Goal: Navigation & Orientation: Find specific page/section

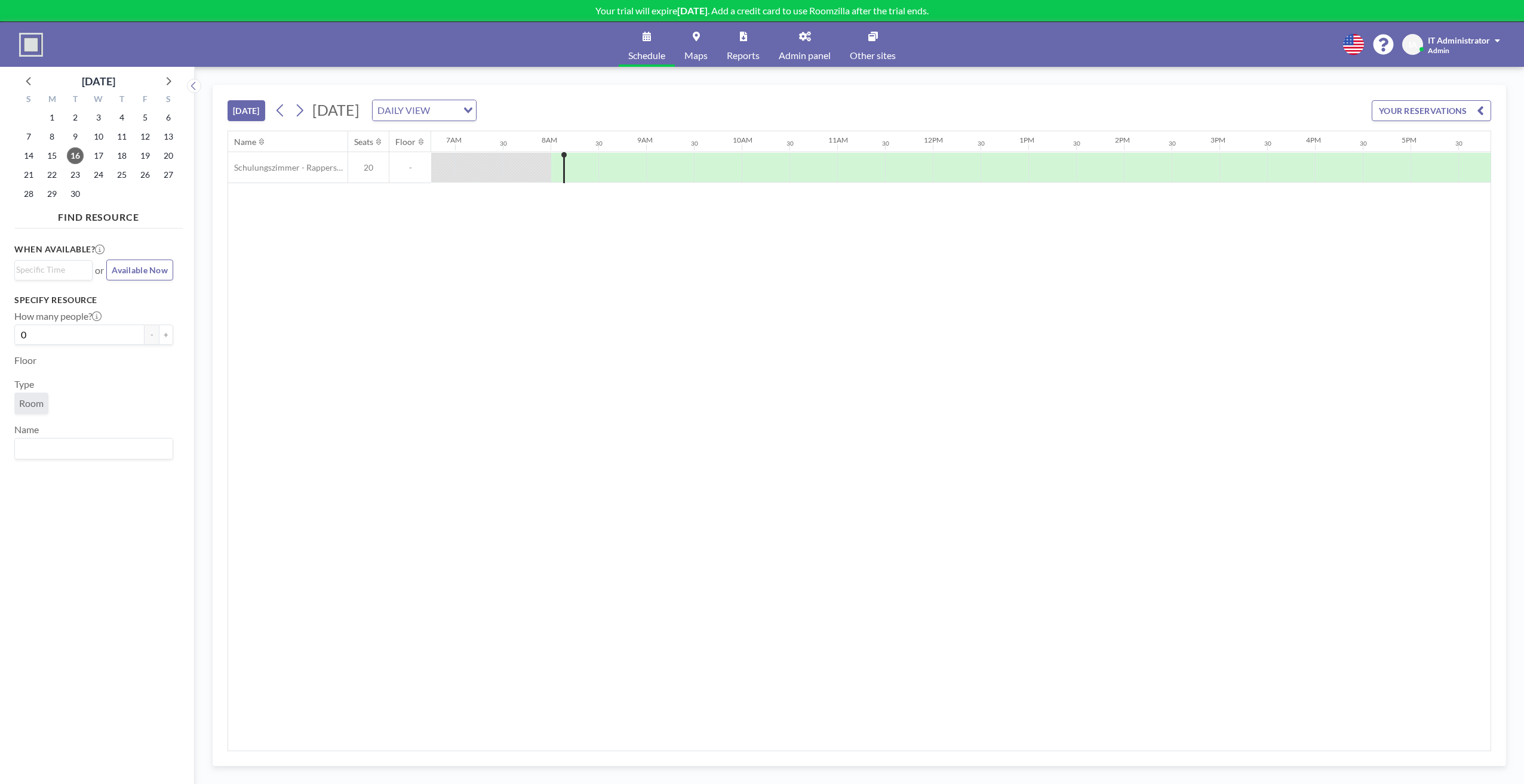
scroll to position [0, 717]
click at [591, 274] on div "Name Seats Floor 12AM 30 1AM 30 2AM 30 3AM 30 4AM 30 5AM 30 6AM 30 7AM 30 8AM 3…" at bounding box center [859, 441] width 1262 height 619
click at [145, 524] on div "When available? Loading... or Available Now Specify resource How many people? 0…" at bounding box center [99, 497] width 169 height 527
click at [175, 697] on div "When available? Loading... or Available Now Specify resource How many people? 0…" at bounding box center [99, 497] width 169 height 527
click at [41, 567] on div "When available? Loading... or Available Now Specify resource How many people? 0…" at bounding box center [99, 497] width 169 height 527
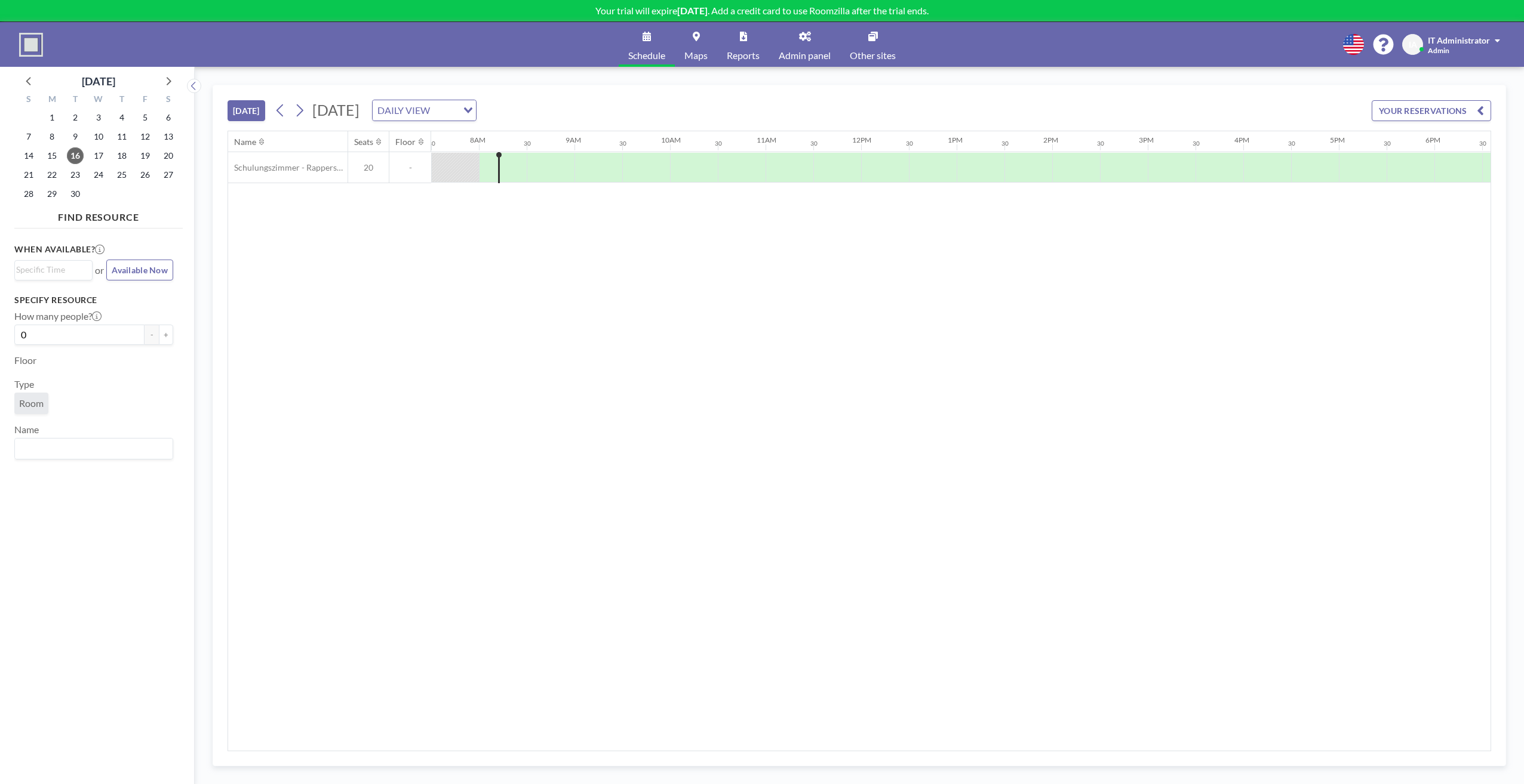
click at [84, 571] on div "When available? Loading... or Available Now Specify resource How many people? 0…" at bounding box center [99, 497] width 169 height 527
drag, startPoint x: 536, startPoint y: 253, endPoint x: 442, endPoint y: 129, distance: 155.6
click at [536, 253] on div "Name Seats Floor 12AM 30 1AM 30 2AM 30 3AM 30 4AM 30 5AM 30 6AM 30 7AM 30 8AM 3…" at bounding box center [859, 441] width 1262 height 619
click at [509, 337] on div "Name Seats Floor 12AM 30 1AM 30 2AM 30 3AM 30 4AM 30 5AM 30 6AM 30 7AM 30 8AM 3…" at bounding box center [859, 441] width 1262 height 619
click at [817, 44] on link "Admin panel" at bounding box center [805, 45] width 71 height 45
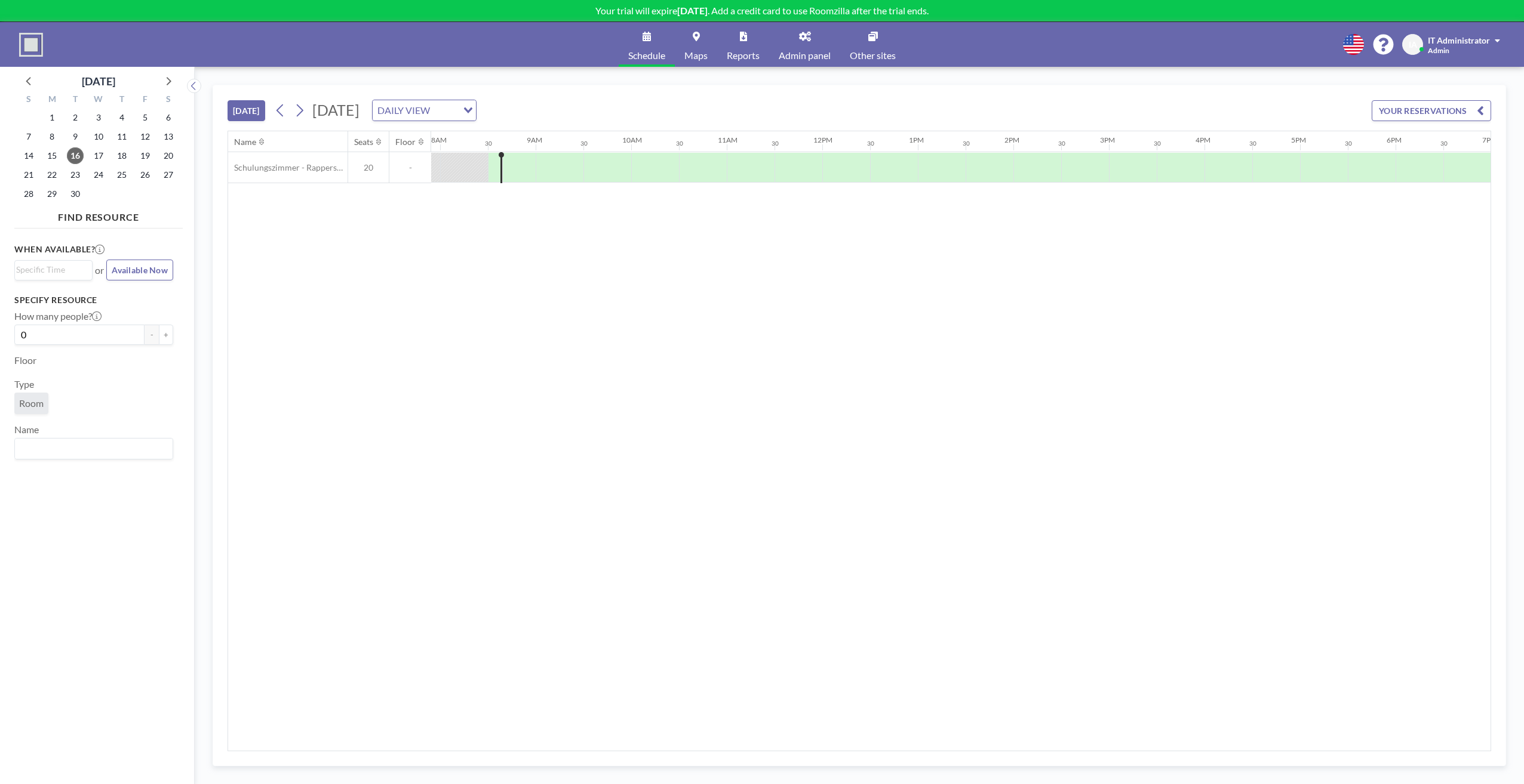
scroll to position [0, 764]
click at [612, 286] on div "Name Seats Floor 12AM 30 1AM 30 2AM 30 3AM 30 4AM 30 5AM 30 6AM 30 7AM 30 8AM 3…" at bounding box center [859, 441] width 1262 height 619
click at [740, 363] on div "Name Seats Floor 12AM 30 1AM 30 2AM 30 3AM 30 4AM 30 5AM 30 6AM 30 7AM 30 8AM 3…" at bounding box center [859, 441] width 1262 height 619
click at [675, 340] on div "Name Seats Floor 12AM 30 1AM 30 2AM 30 3AM 30 4AM 30 5AM 30 6AM 30 7AM 30 8AM 3…" at bounding box center [859, 441] width 1262 height 619
click at [726, 296] on div "Name Seats Floor 12AM 30 1AM 30 2AM 30 3AM 30 4AM 30 5AM 30 6AM 30 7AM 30 8AM 3…" at bounding box center [859, 441] width 1262 height 619
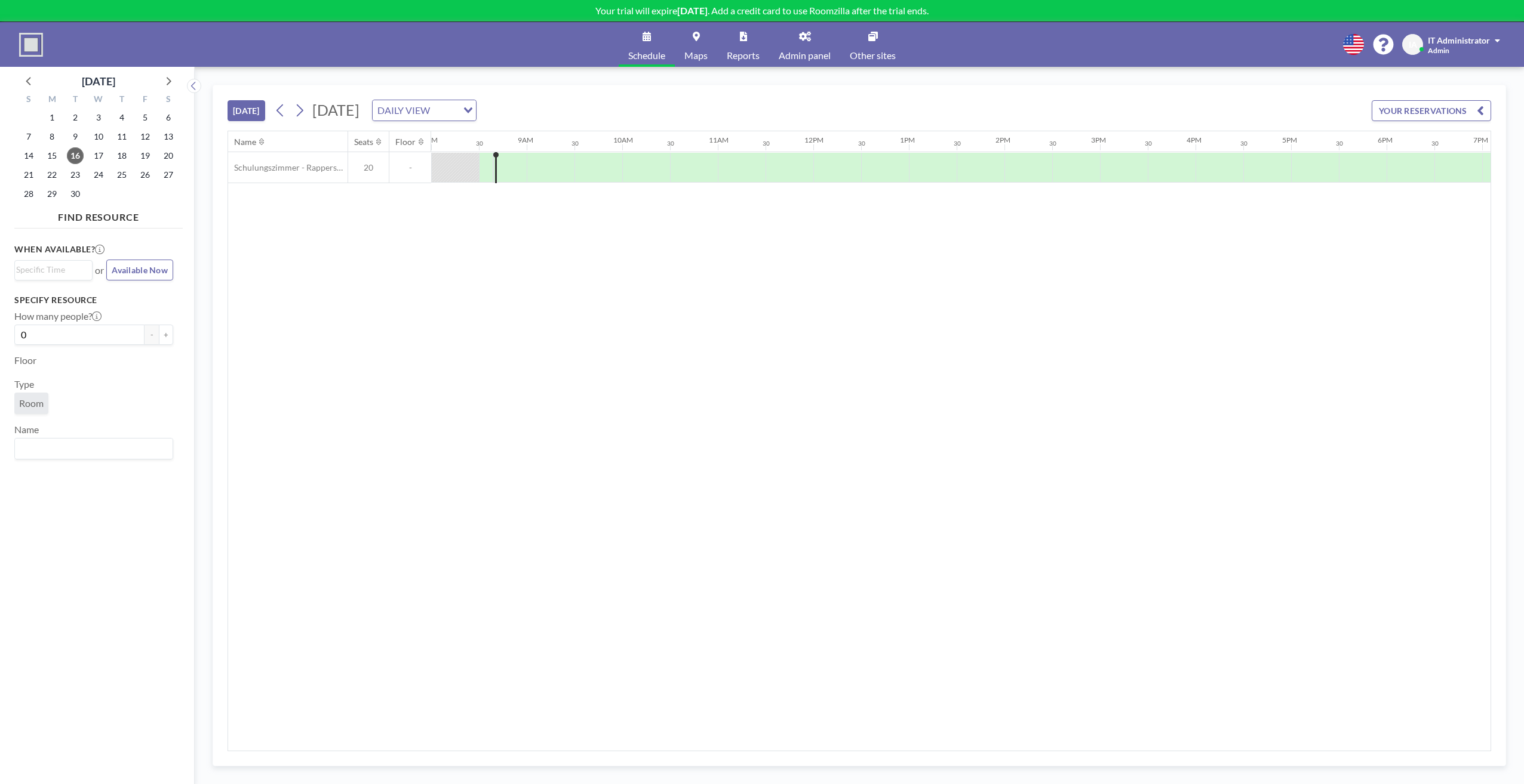
drag, startPoint x: 849, startPoint y: 392, endPoint x: 740, endPoint y: 366, distance: 112.1
click at [849, 392] on div "Name Seats Floor 12AM 30 1AM 30 2AM 30 3AM 30 4AM 30 5AM 30 6AM 30 7AM 30 8AM 3…" at bounding box center [859, 441] width 1262 height 619
click at [759, 286] on div "Name Seats Floor 12AM 30 1AM 30 2AM 30 3AM 30 4AM 30 5AM 30 6AM 30 7AM 30 8AM 3…" at bounding box center [859, 441] width 1262 height 619
click at [674, 280] on div "Name Seats Floor 12AM 30 1AM 30 2AM 30 3AM 30 4AM 30 5AM 30 6AM 30 7AM 30 8AM 3…" at bounding box center [859, 441] width 1262 height 619
click at [1345, 523] on div "Name Seats Floor 12AM 30 1AM 30 2AM 30 3AM 30 4AM 30 5AM 30 6AM 30 7AM 30 8AM 3…" at bounding box center [859, 441] width 1262 height 619
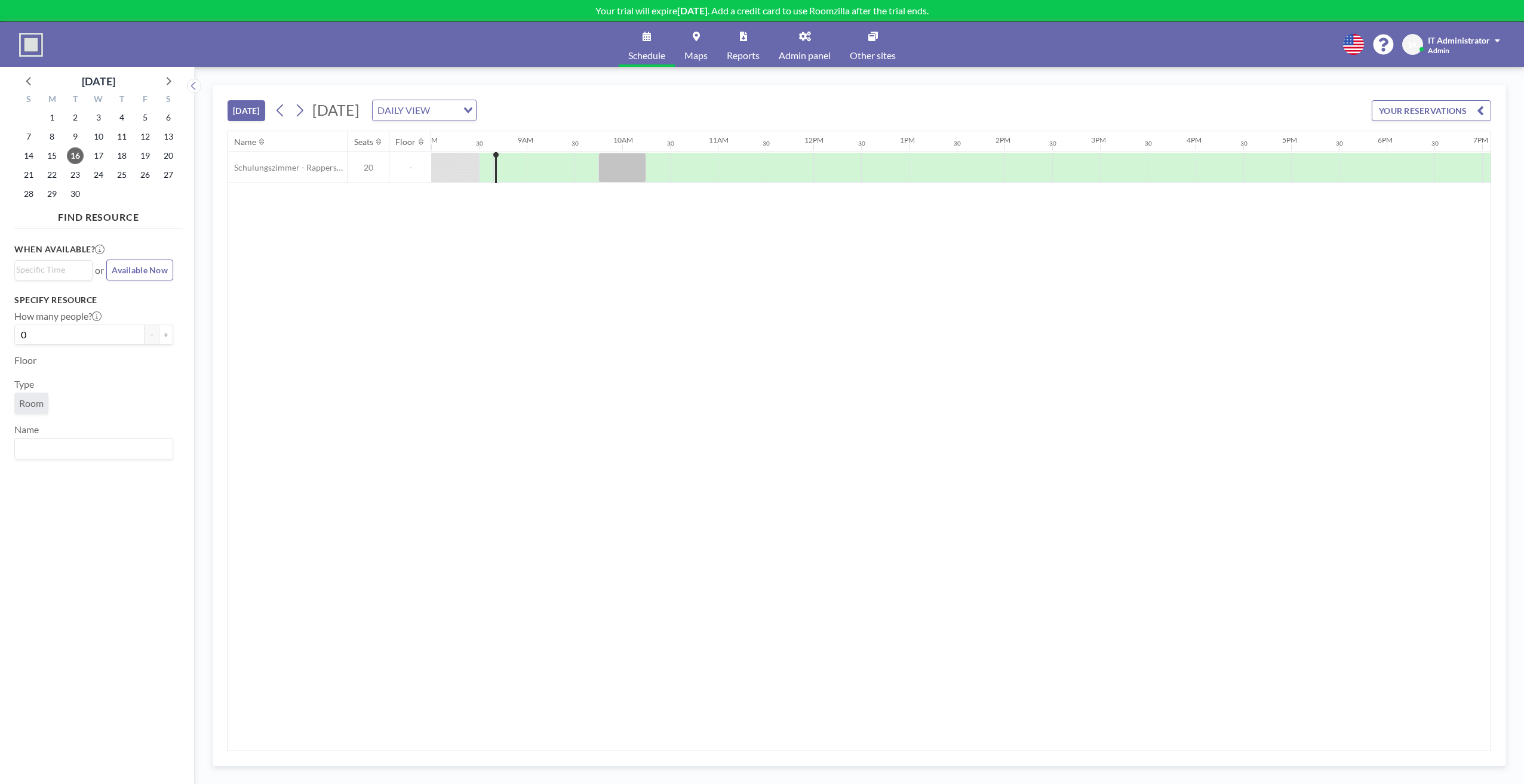
click at [1434, 335] on div "Name Seats Floor 12AM 30 1AM 30 2AM 30 3AM 30 4AM 30 5AM 30 6AM 30 7AM 30 8AM 3…" at bounding box center [859, 441] width 1262 height 619
click at [624, 327] on div "Name Seats Floor 12AM 30 1AM 30 2AM 30 3AM 30 4AM 30 5AM 30 6AM 30 7AM 30 8AM 3…" at bounding box center [859, 441] width 1262 height 619
click at [678, 325] on div "Name Seats Floor 12AM 30 1AM 30 2AM 30 3AM 30 4AM 30 5AM 30 6AM 30 7AM 30 8AM 3…" at bounding box center [859, 441] width 1262 height 619
click at [102, 556] on div "When available? Loading... or Available Now Specify resource How many people? 0…" at bounding box center [99, 497] width 169 height 527
click at [50, 444] on input "Search for option" at bounding box center [91, 449] width 150 height 15
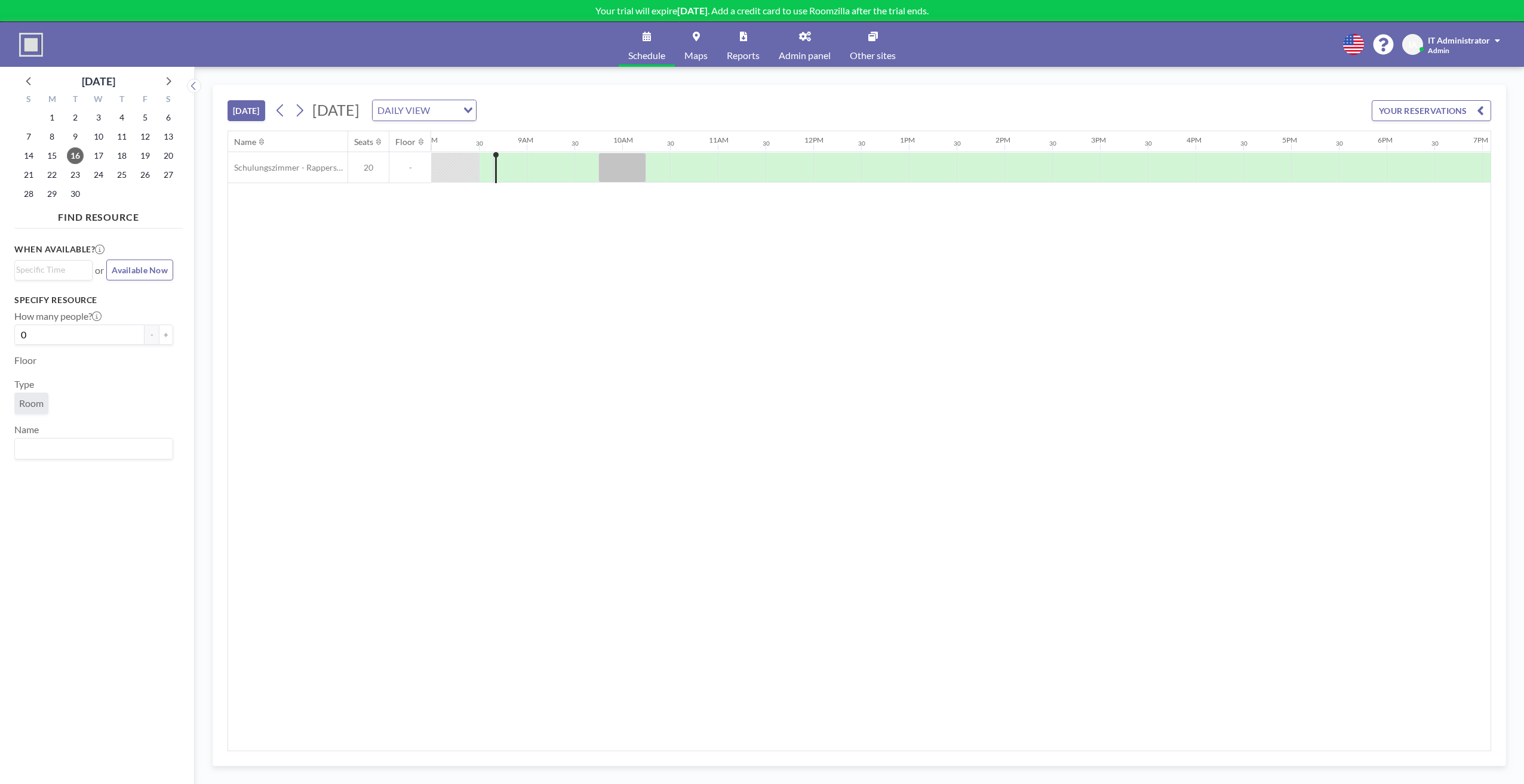
click at [116, 554] on div "When available? Loading... or Available Now Specify resource How many people? 0…" at bounding box center [99, 497] width 169 height 527
click at [113, 503] on div "When available? Loading... or Available Now Specify resource How many people? 0…" at bounding box center [99, 497] width 169 height 527
click at [1302, 599] on div "Name Seats Floor 12AM 30 1AM 30 2AM 30 3AM 30 4AM 30 5AM 30 6AM 30 7AM 30 8AM 3…" at bounding box center [859, 441] width 1262 height 619
click at [1336, 594] on div "Name Seats Floor 12AM 30 1AM 30 2AM 30 3AM 30 4AM 30 5AM 30 6AM 30 7AM 30 8AM 3…" at bounding box center [859, 441] width 1262 height 619
drag, startPoint x: 724, startPoint y: 432, endPoint x: 725, endPoint y: 420, distance: 12.0
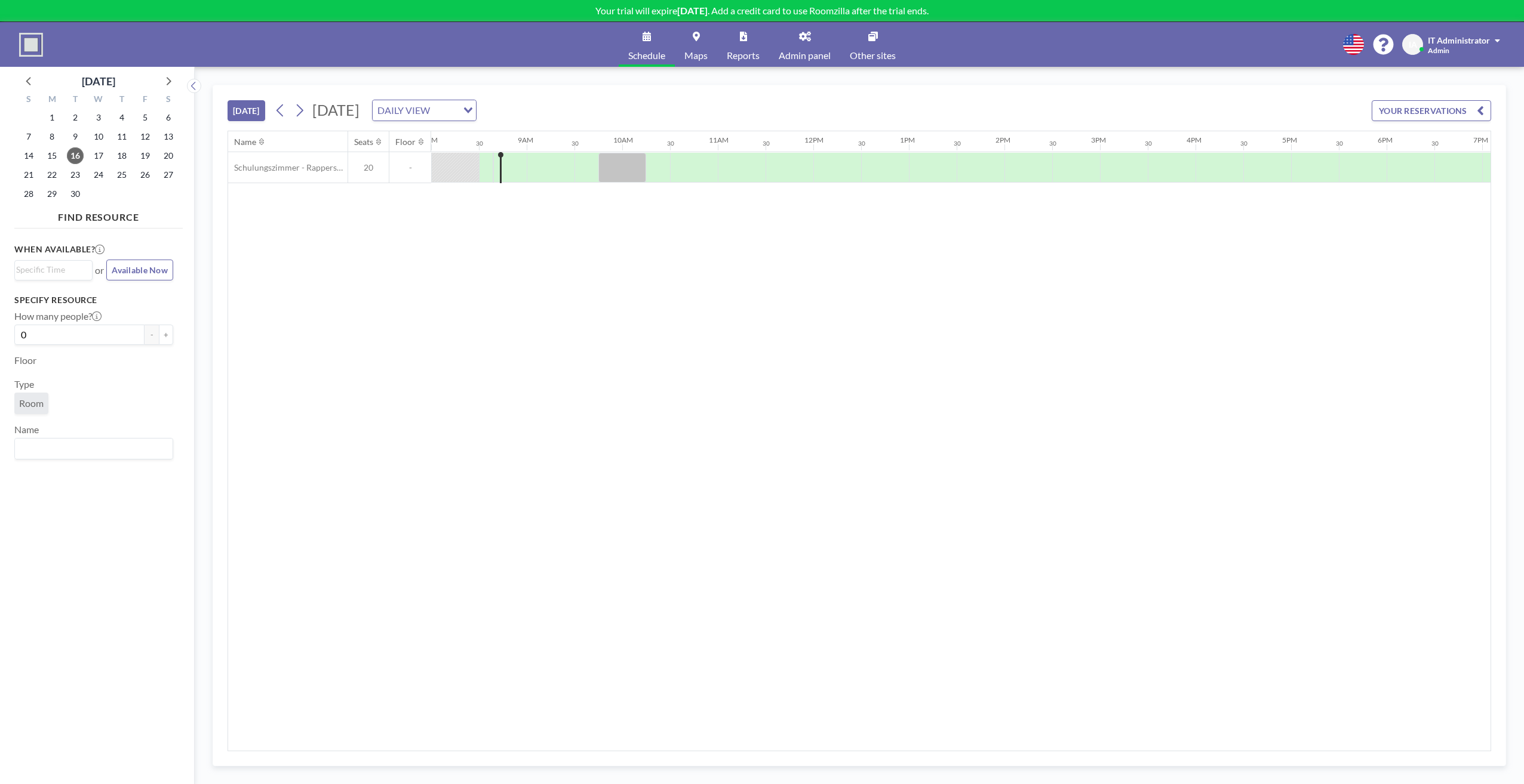
click at [724, 429] on div "Name Seats Floor 12AM 30 1AM 30 2AM 30 3AM 30 4AM 30 5AM 30 6AM 30 7AM 30 8AM 3…" at bounding box center [859, 441] width 1262 height 619
click at [788, 48] on link "Admin panel" at bounding box center [805, 45] width 71 height 45
